Goal: Task Accomplishment & Management: Manage account settings

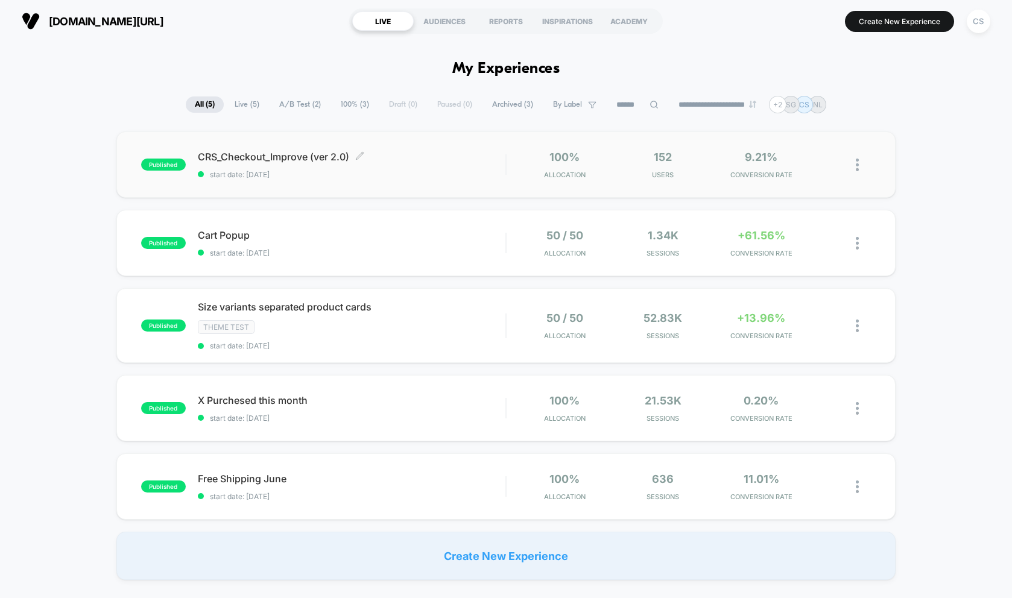
click at [262, 175] on span "start date: [DATE]" at bounding box center [352, 174] width 308 height 9
click at [243, 106] on span "Live ( 5 )" at bounding box center [247, 105] width 43 height 16
click at [983, 25] on div "CS" at bounding box center [979, 22] width 24 height 24
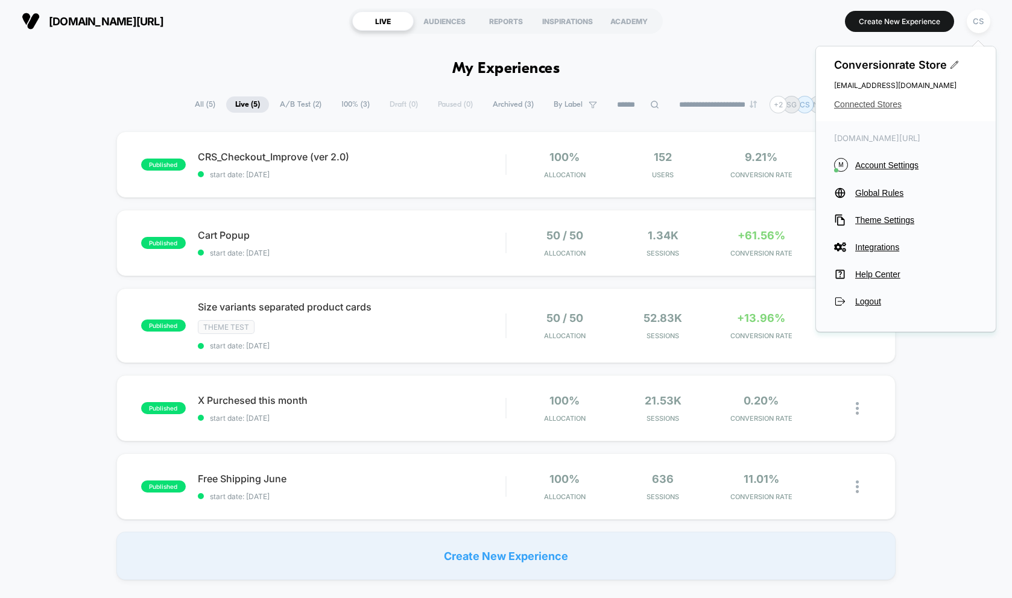
click at [888, 106] on span "Connected Stores" at bounding box center [906, 105] width 144 height 10
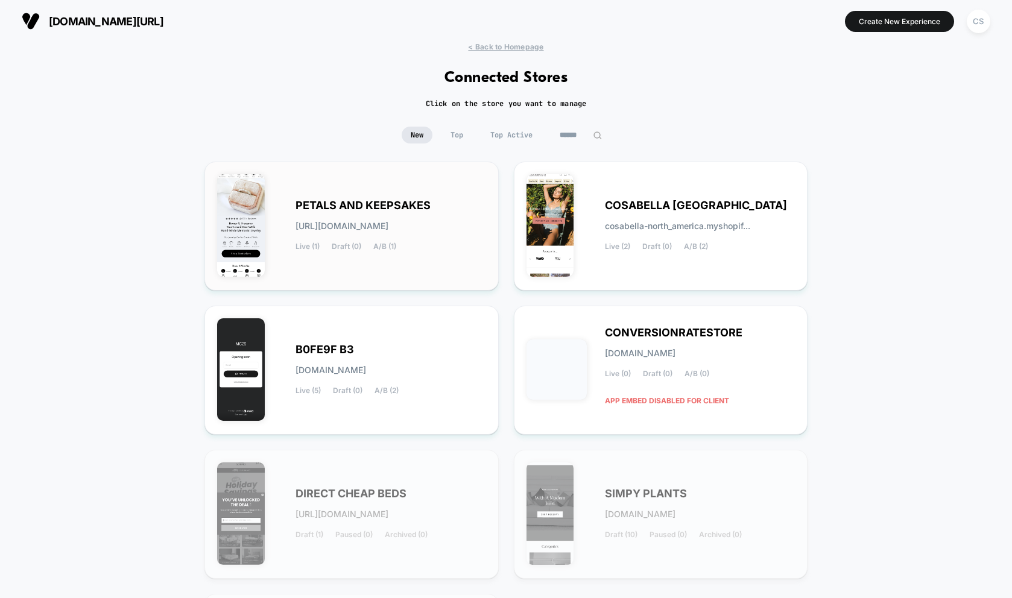
click at [414, 217] on div "PETALS AND KEEPSAKES [URL][DOMAIN_NAME] Live (1) Draft (0) A/B (1)" at bounding box center [391, 225] width 191 height 49
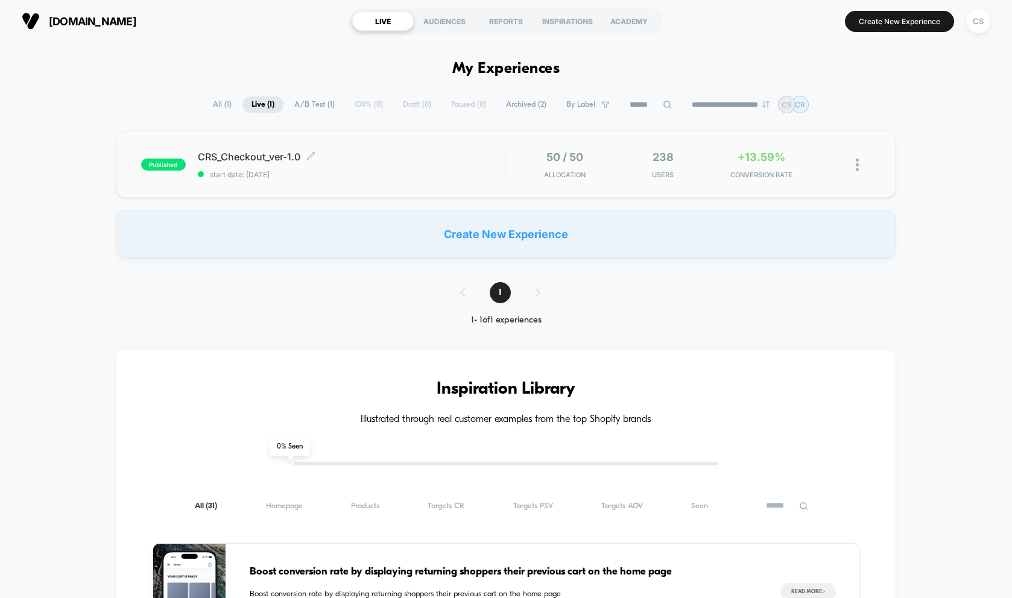
click at [288, 155] on span "CRS_Checkout_ver-1.0 Click to edit experience details" at bounding box center [352, 157] width 308 height 12
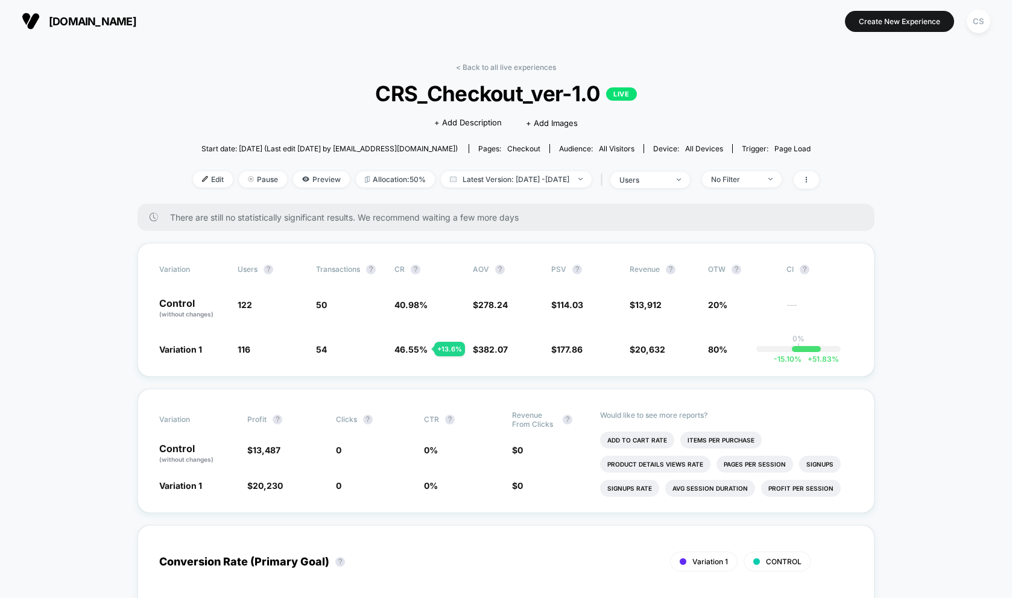
click at [684, 190] on div "< Back to all live experiences CRS_Checkout_ver-1.0 LIVE Click to edit experien…" at bounding box center [506, 133] width 626 height 141
click at [690, 169] on div "< Back to all live experiences CRS_Checkout_ver-1.0 LIVE Click to edit experien…" at bounding box center [506, 133] width 626 height 141
click at [688, 177] on span "users" at bounding box center [650, 180] width 80 height 16
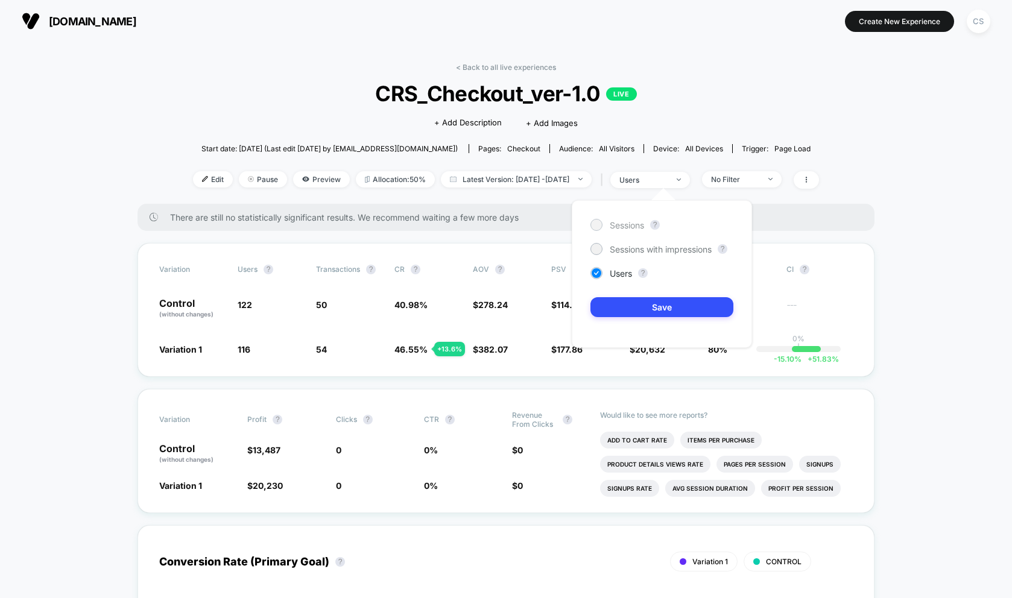
click at [619, 226] on span "Sessions" at bounding box center [627, 225] width 34 height 10
click at [626, 303] on button "Save" at bounding box center [662, 307] width 143 height 20
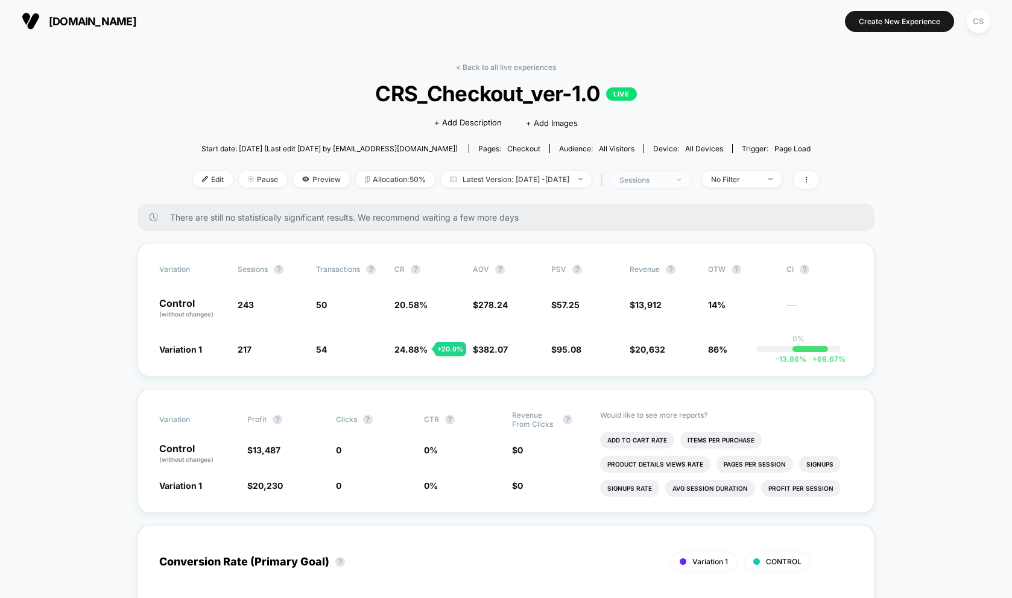
click at [668, 182] on div "sessions" at bounding box center [644, 180] width 48 height 9
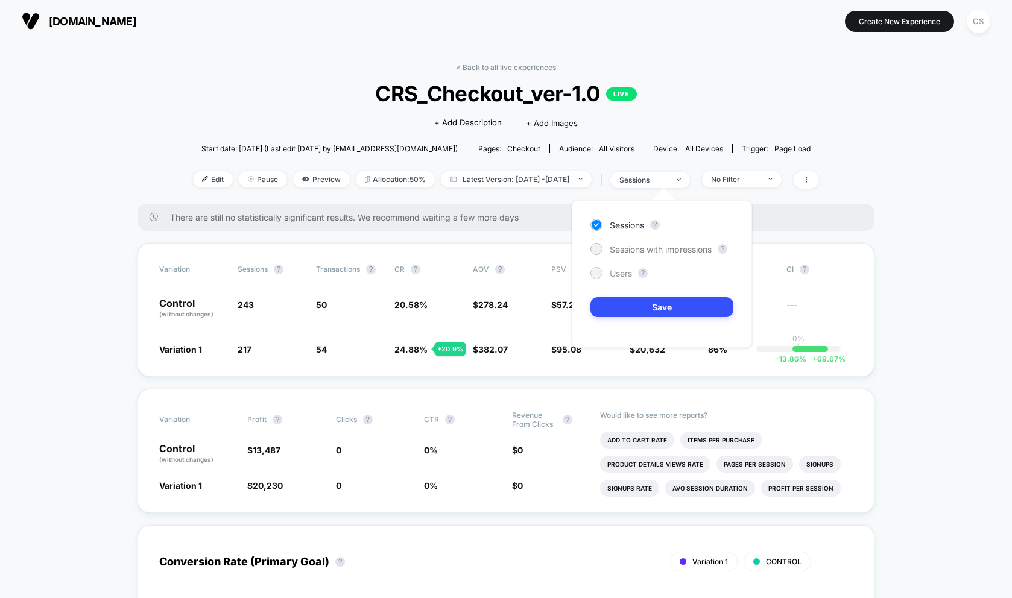
click at [597, 272] on div at bounding box center [596, 272] width 9 height 9
click at [627, 307] on button "Save" at bounding box center [662, 307] width 143 height 20
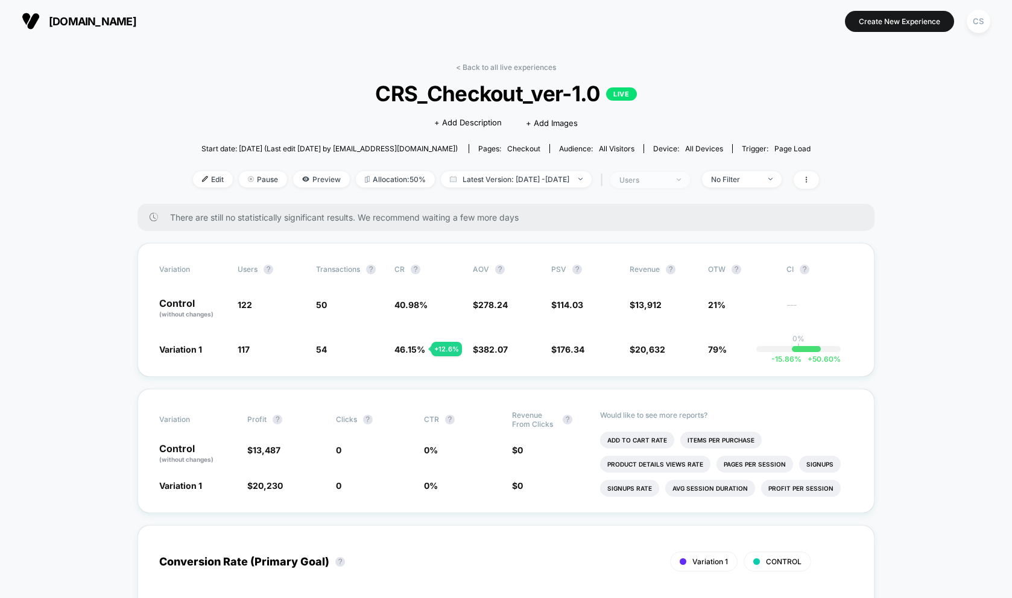
click at [661, 182] on div "users" at bounding box center [644, 180] width 48 height 9
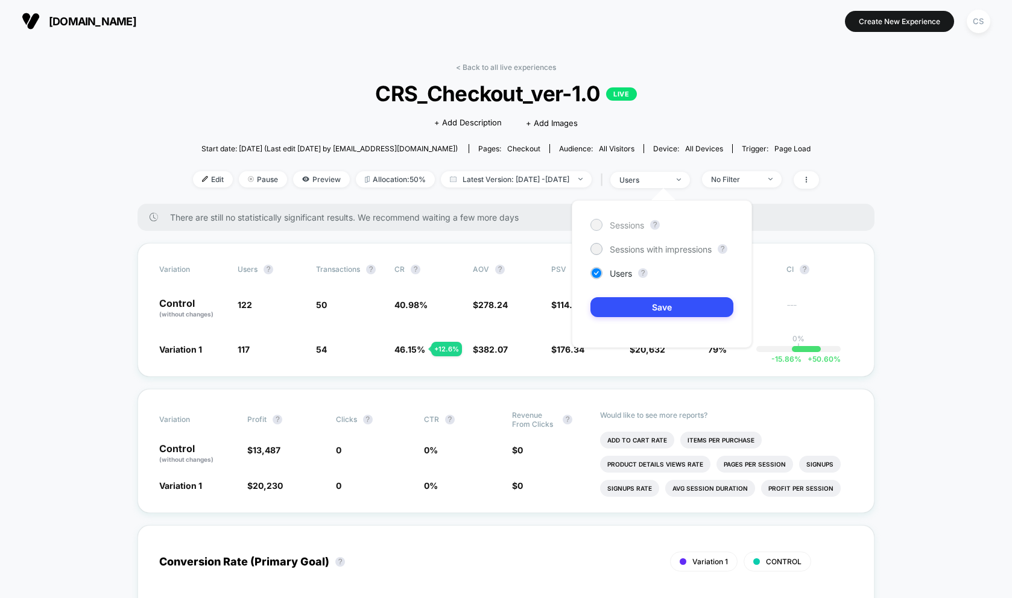
click at [602, 225] on div at bounding box center [597, 225] width 12 height 12
click at [629, 306] on button "Save" at bounding box center [662, 307] width 143 height 20
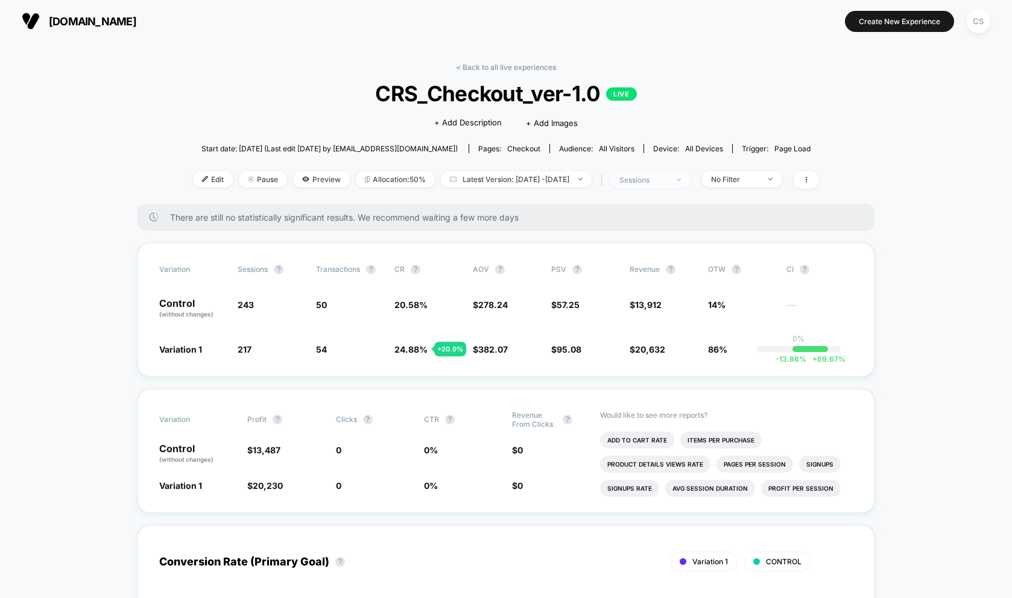
click at [688, 174] on span "sessions" at bounding box center [650, 180] width 80 height 16
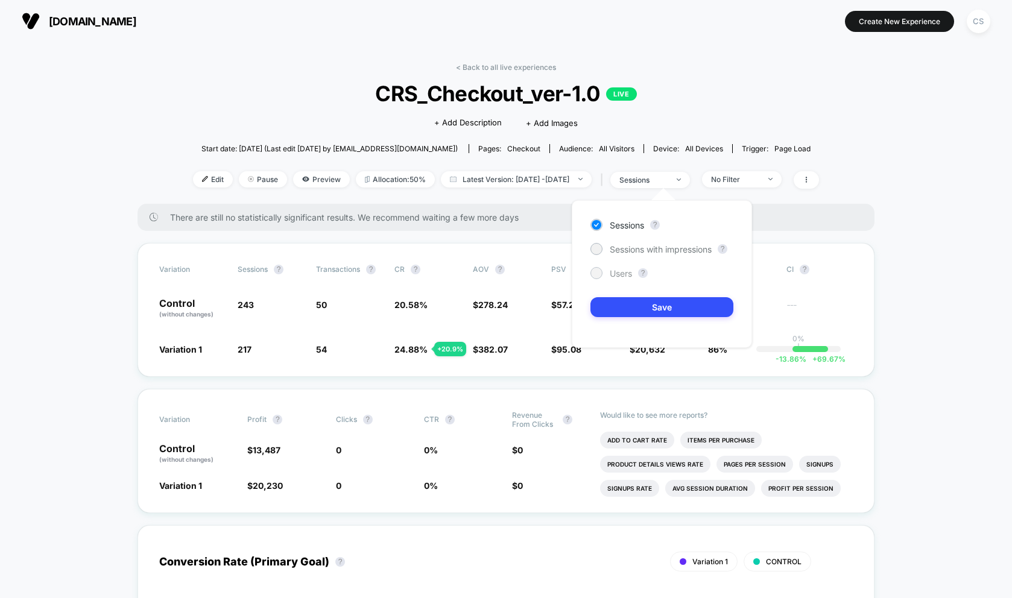
click at [598, 271] on div at bounding box center [596, 272] width 9 height 9
click at [638, 311] on button "Save" at bounding box center [662, 307] width 143 height 20
